Goal: Find contact information: Find contact information

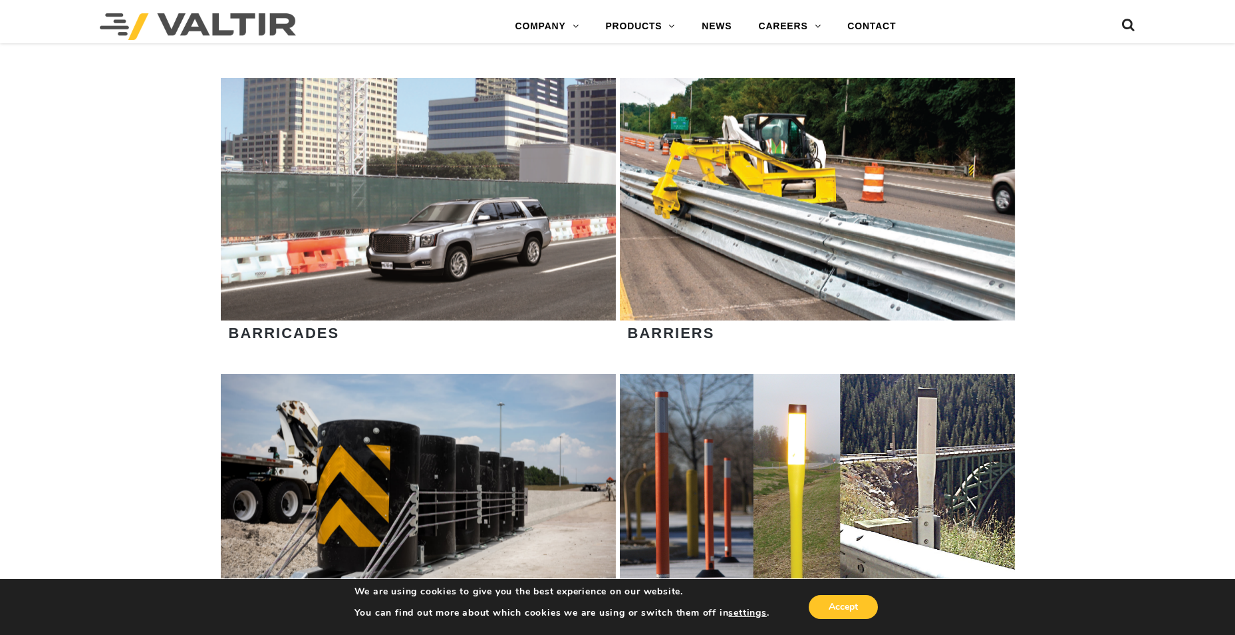
scroll to position [931, 0]
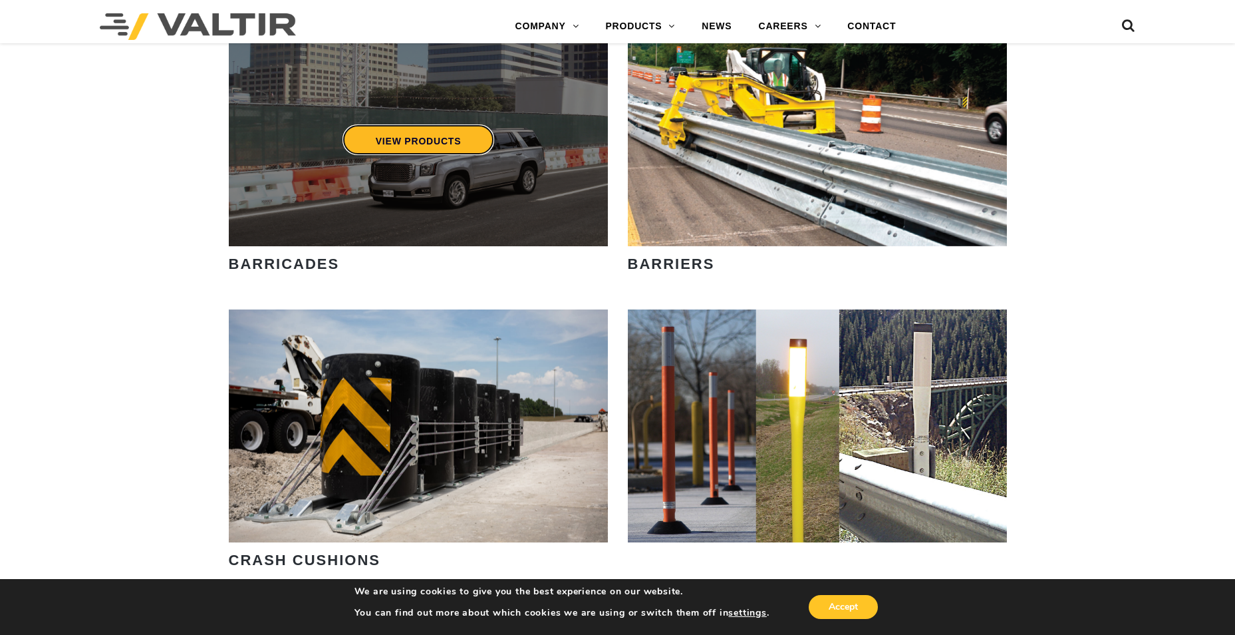
click at [415, 138] on link "VIEW PRODUCTS" at bounding box center [418, 139] width 152 height 31
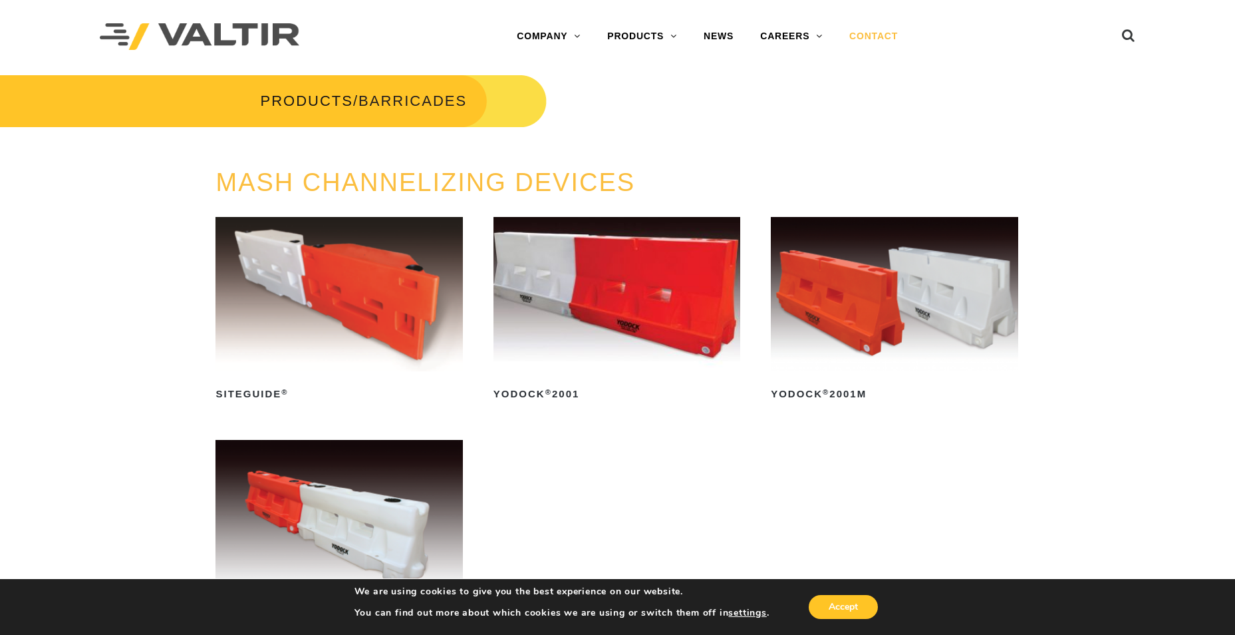
click at [883, 33] on link "CONTACT" at bounding box center [873, 36] width 75 height 27
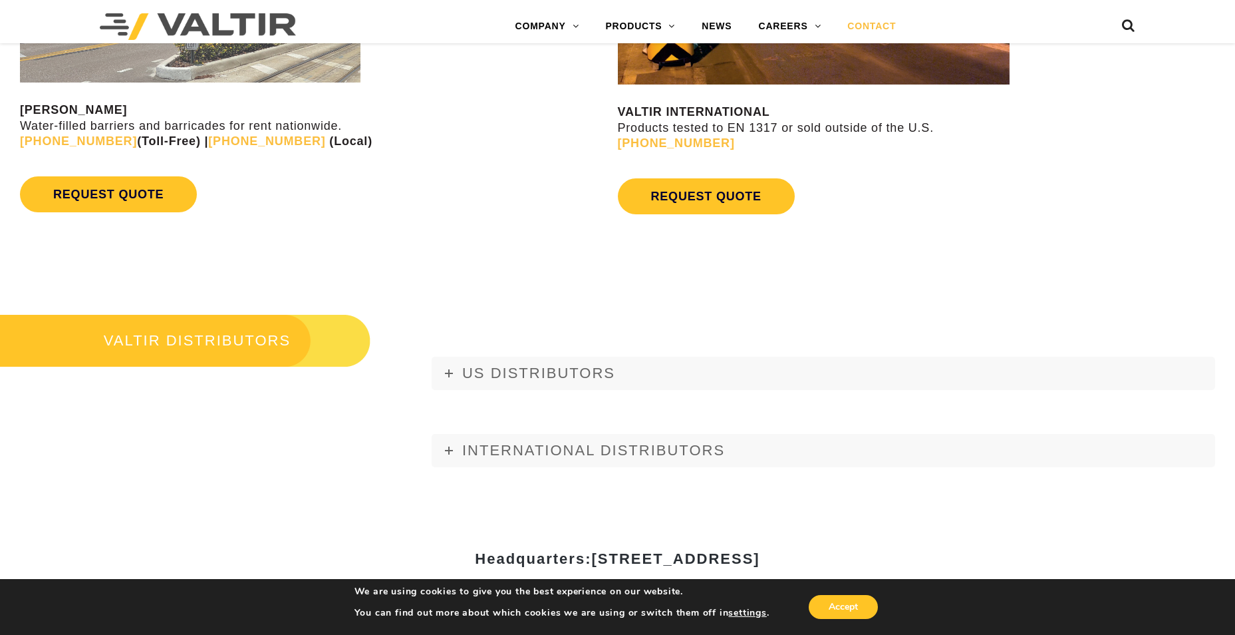
scroll to position [1264, 0]
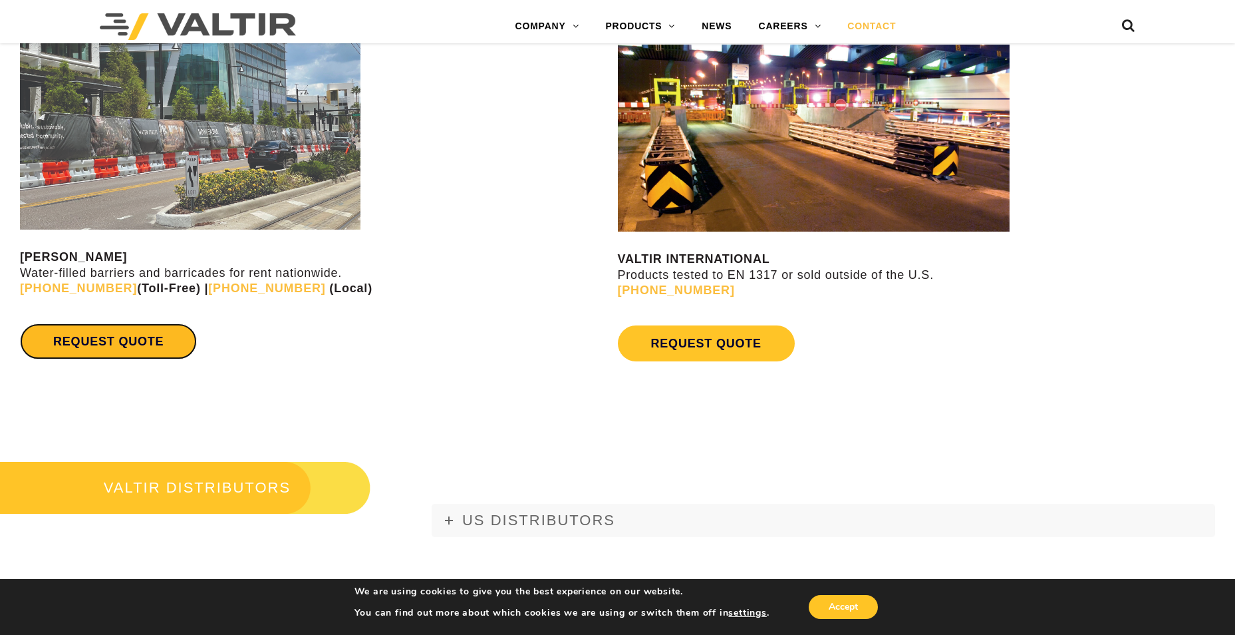
click at [146, 333] on link "REQUEST QUOTE" at bounding box center [108, 341] width 177 height 36
